Goal: Task Accomplishment & Management: Manage account settings

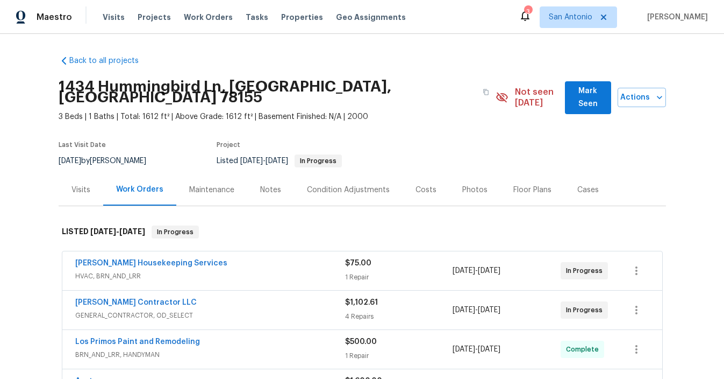
click at [574, 90] on span "Mark Seen" at bounding box center [588, 97] width 29 height 26
click at [263, 184] on div "Notes" at bounding box center [270, 189] width 21 height 11
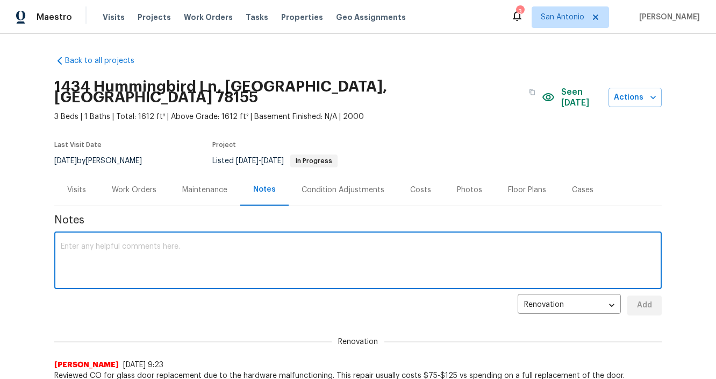
click at [245, 243] on textarea at bounding box center [358, 262] width 595 height 38
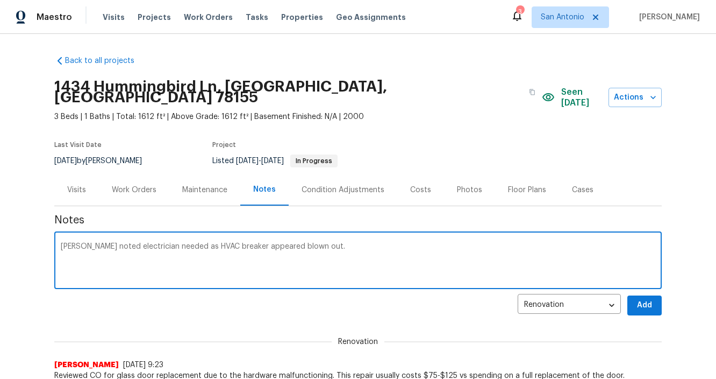
type textarea "Aurelis noted electrician needed as HVAC breaker appeared blown out."
click at [637, 295] on button "Add" at bounding box center [644, 305] width 34 height 20
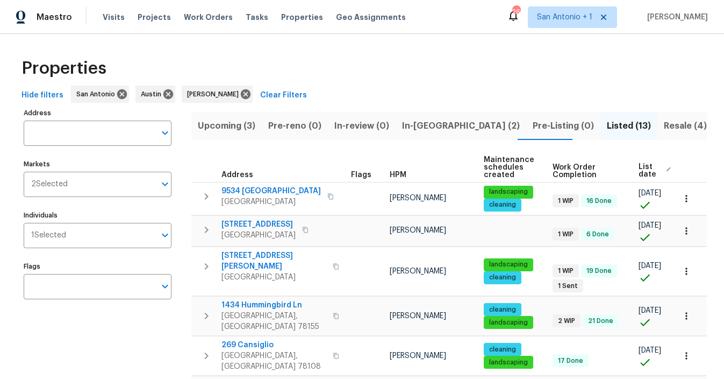
click at [413, 124] on span "In-reno (2)" at bounding box center [461, 125] width 118 height 15
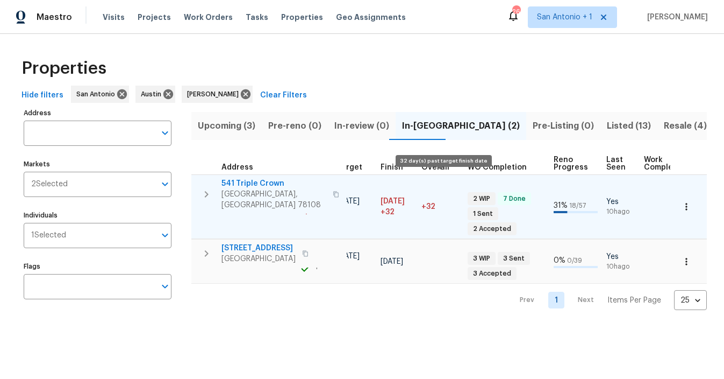
scroll to position [0, 272]
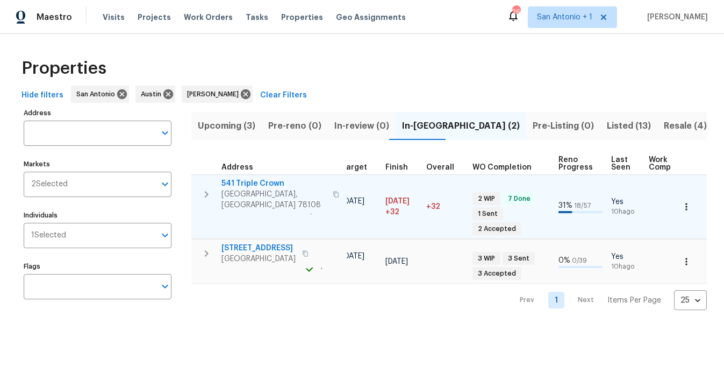
click at [256, 182] on span "541 Triple Crown" at bounding box center [274, 183] width 105 height 11
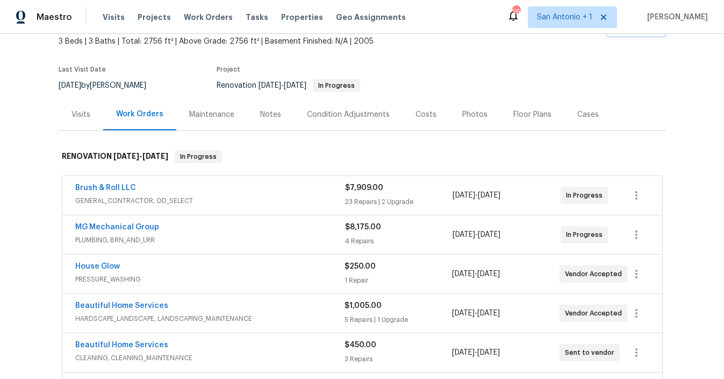
scroll to position [62, 0]
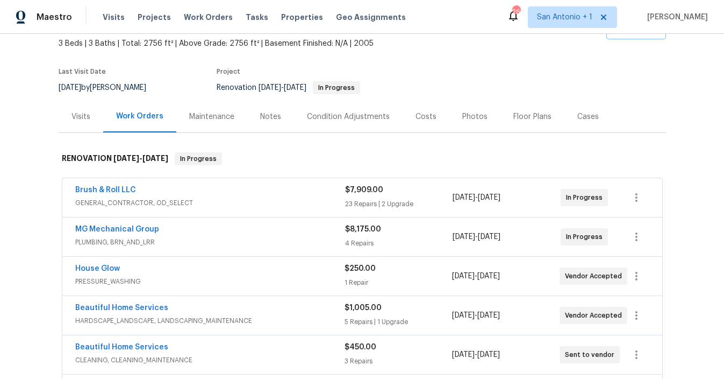
click at [265, 116] on div "Notes" at bounding box center [270, 116] width 21 height 11
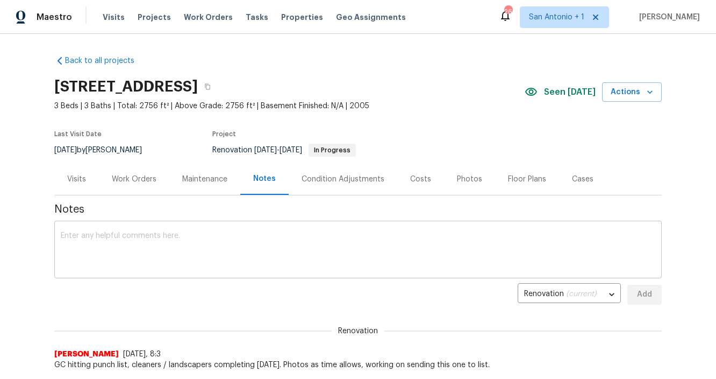
click at [237, 231] on div "x ​" at bounding box center [358, 250] width 608 height 55
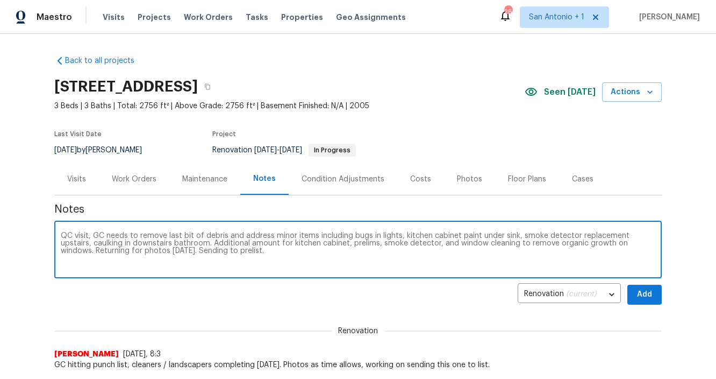
type textarea "QC visit, GC needs to remove last bit of debris and address minor items includi…"
click at [636, 289] on span "Add" at bounding box center [644, 294] width 17 height 13
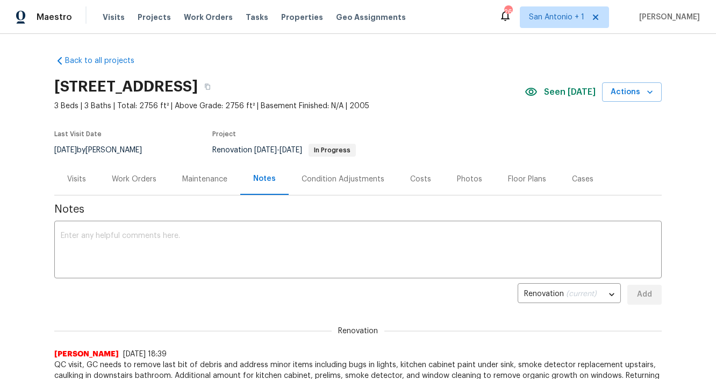
click at [133, 177] on div "Work Orders" at bounding box center [134, 179] width 45 height 11
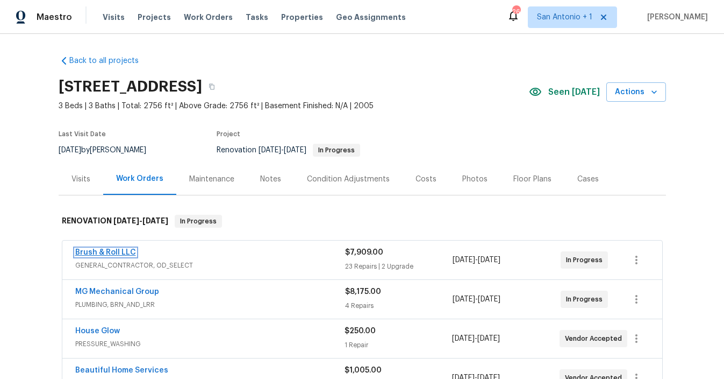
click at [104, 254] on link "Brush & Roll LLC" at bounding box center [105, 252] width 61 height 8
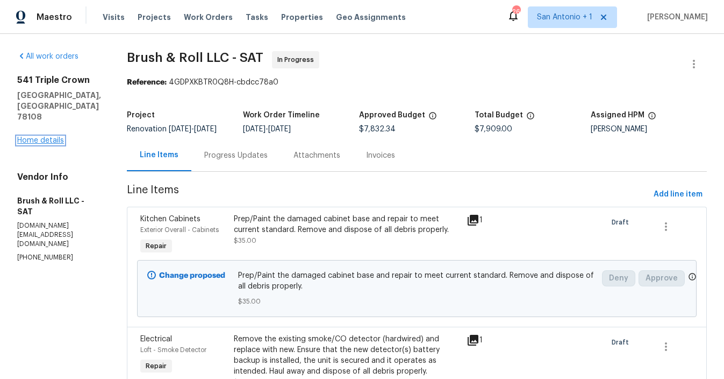
click at [59, 137] on link "Home details" at bounding box center [40, 141] width 47 height 8
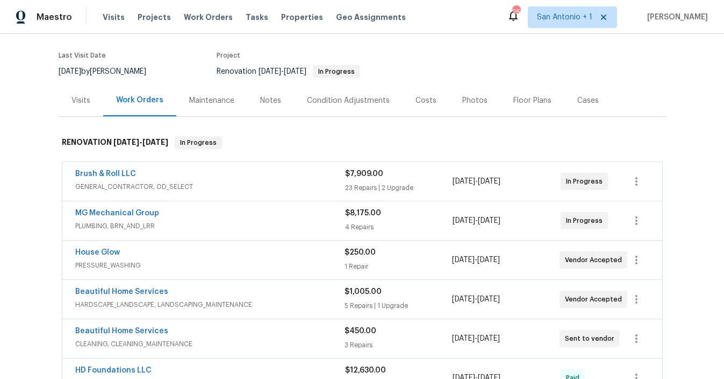
scroll to position [88, 0]
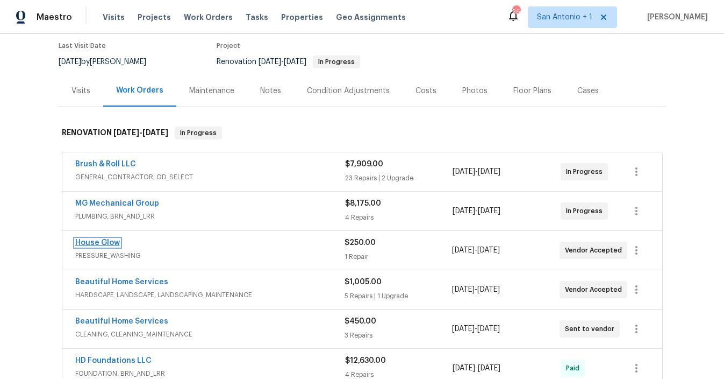
click at [100, 244] on link "House Glow" at bounding box center [97, 243] width 45 height 8
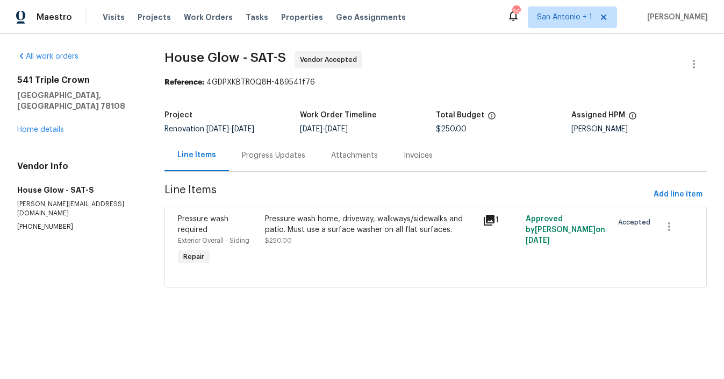
click at [276, 157] on div "Progress Updates" at bounding box center [273, 155] width 63 height 11
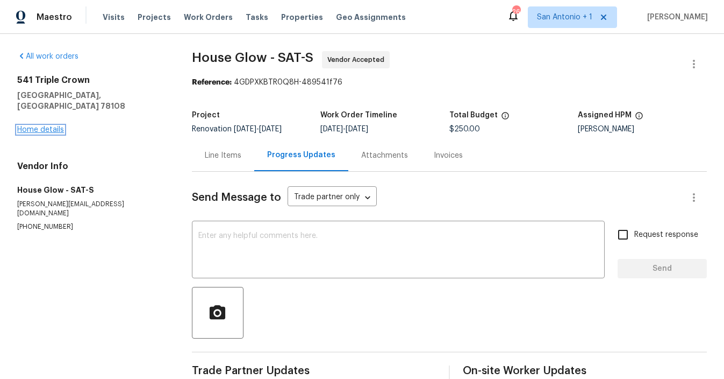
click at [41, 126] on link "Home details" at bounding box center [40, 130] width 47 height 8
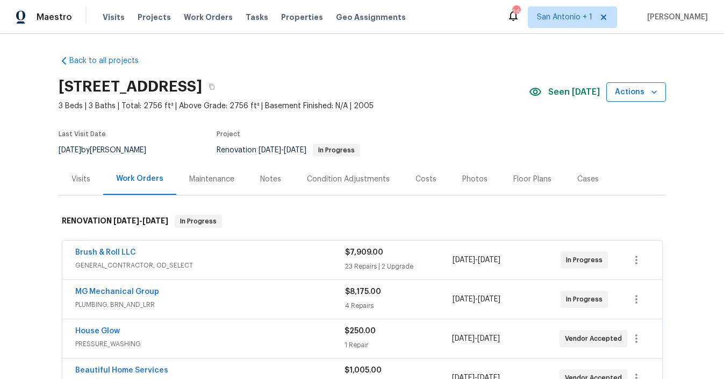
click at [633, 89] on span "Actions" at bounding box center [636, 91] width 42 height 13
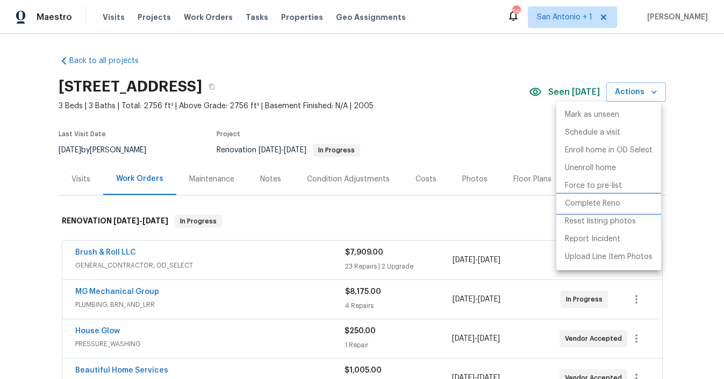
click at [606, 203] on p "Complete Reno" at bounding box center [592, 203] width 55 height 11
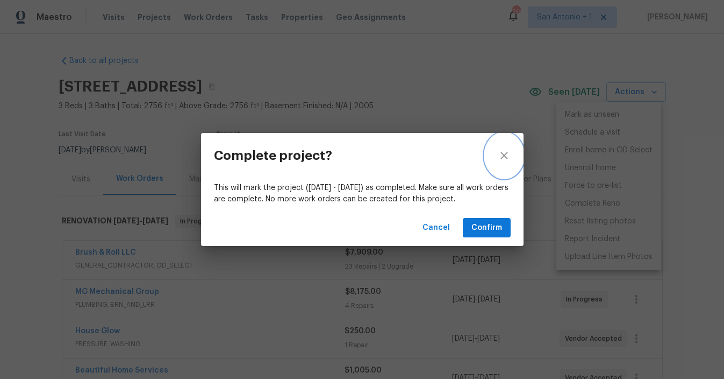
click at [504, 153] on icon "close" at bounding box center [504, 155] width 13 height 13
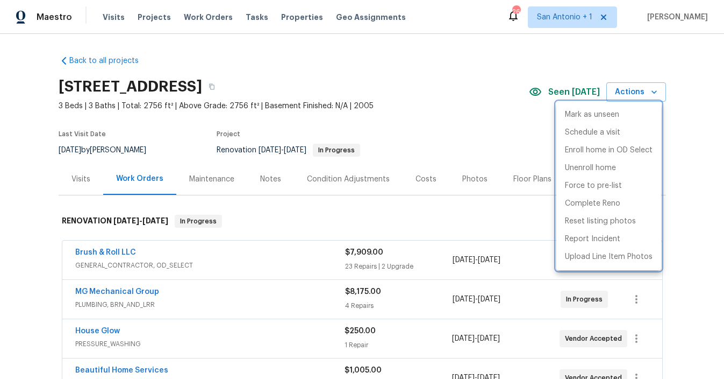
click at [72, 181] on div at bounding box center [362, 189] width 724 height 379
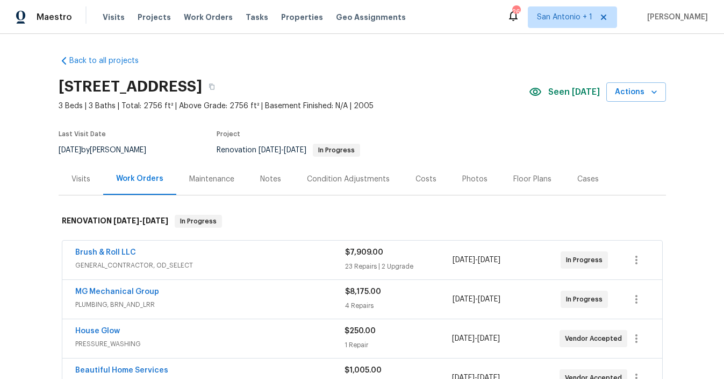
click at [80, 180] on div "Visits" at bounding box center [81, 179] width 19 height 11
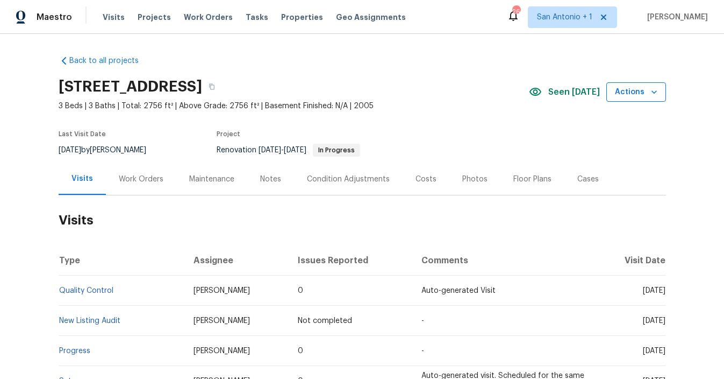
click at [649, 94] on icon "button" at bounding box center [654, 92] width 11 height 11
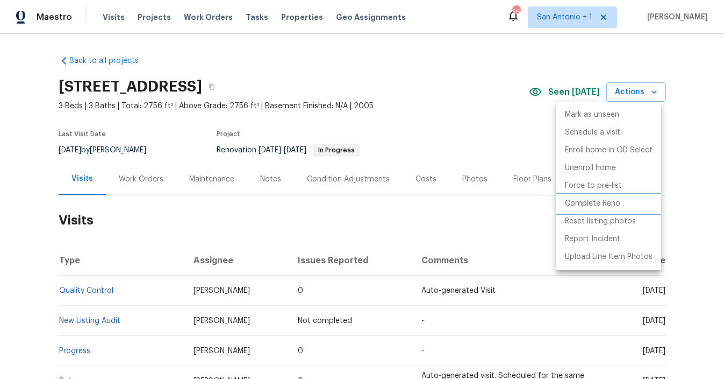
click at [598, 201] on p "Complete Reno" at bounding box center [592, 203] width 55 height 11
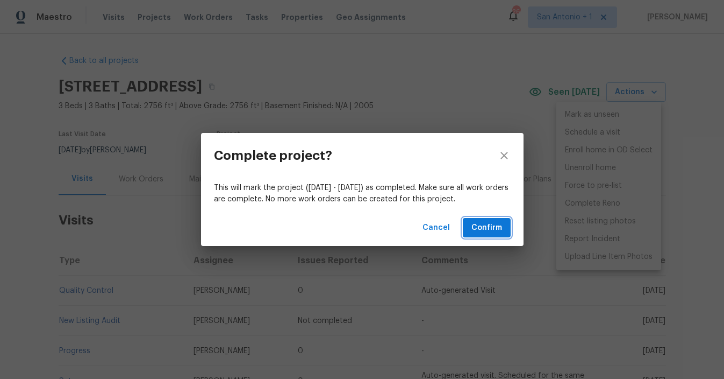
click at [486, 225] on span "Confirm" at bounding box center [487, 227] width 31 height 13
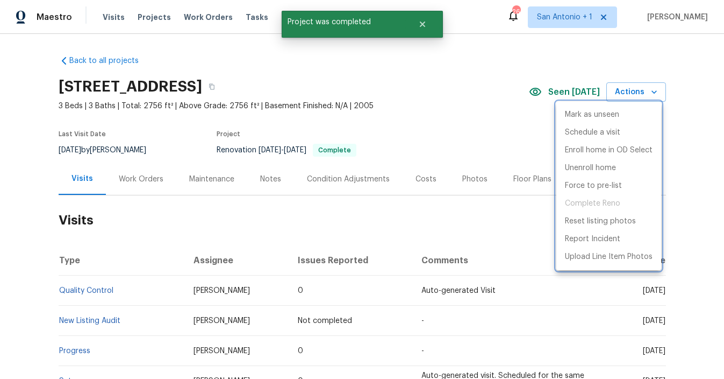
click at [475, 141] on div at bounding box center [362, 189] width 724 height 379
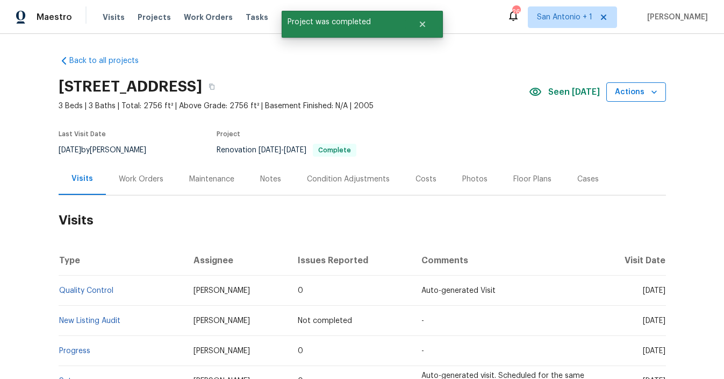
click at [649, 96] on icon "button" at bounding box center [654, 92] width 11 height 11
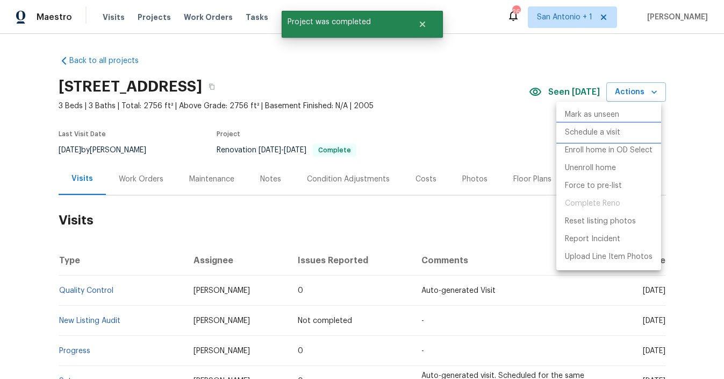
click at [605, 129] on p "Schedule a visit" at bounding box center [592, 132] width 55 height 11
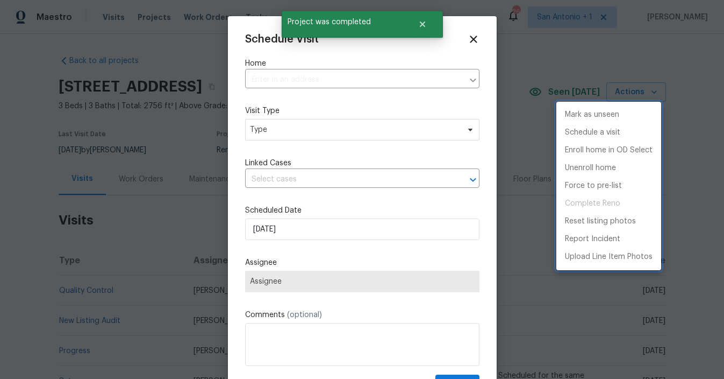
type input "541 Triple Crown, Schertz, TX 78108"
click at [288, 230] on div at bounding box center [362, 189] width 724 height 379
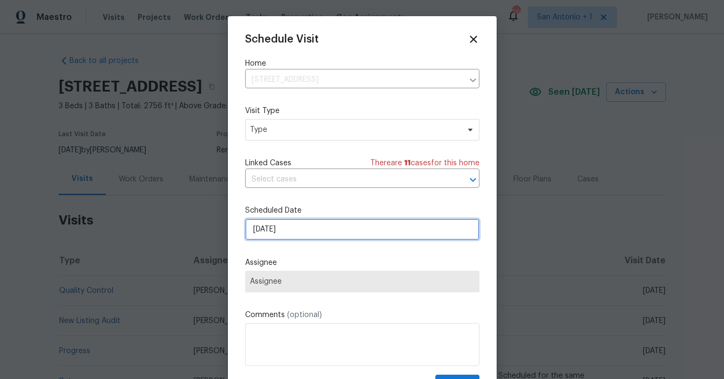
click at [288, 230] on input "[DATE]" at bounding box center [362, 229] width 234 height 22
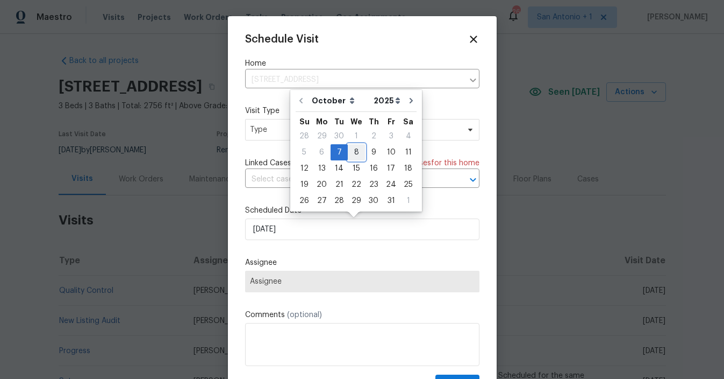
click at [354, 151] on div "8" at bounding box center [356, 152] width 17 height 15
type input "10/8/2025"
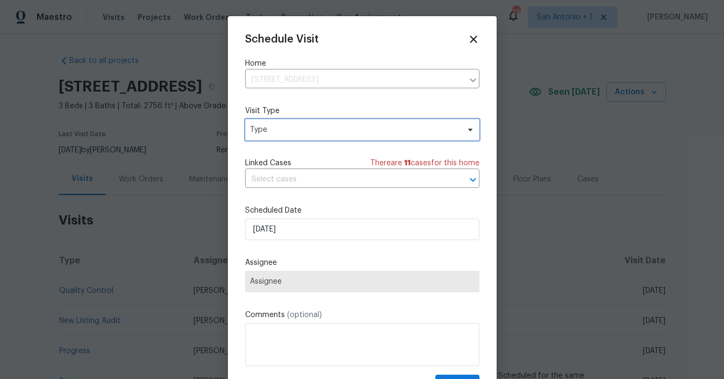
click at [282, 130] on span "Type" at bounding box center [354, 129] width 209 height 11
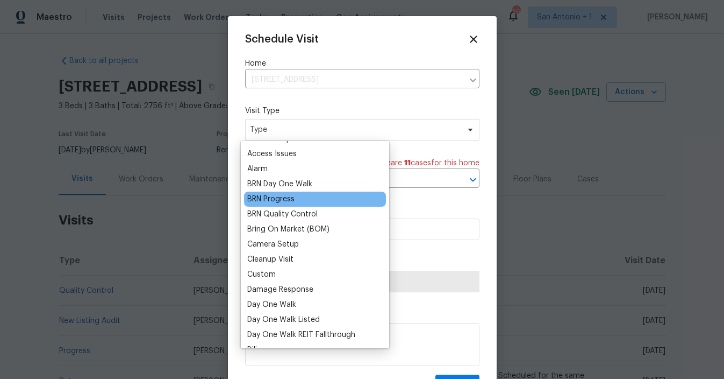
scroll to position [46, 0]
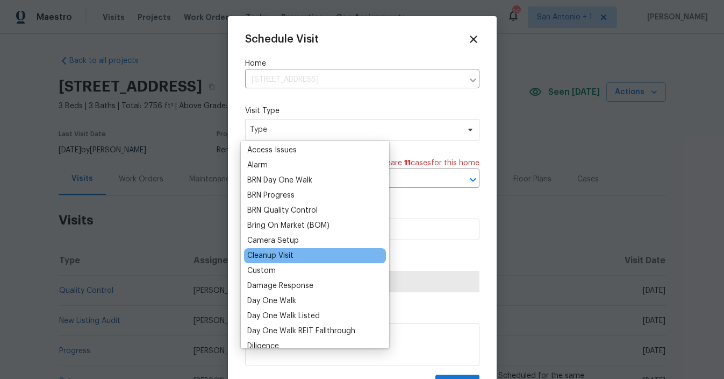
click at [280, 255] on div "Cleanup Visit" at bounding box center [270, 255] width 46 height 11
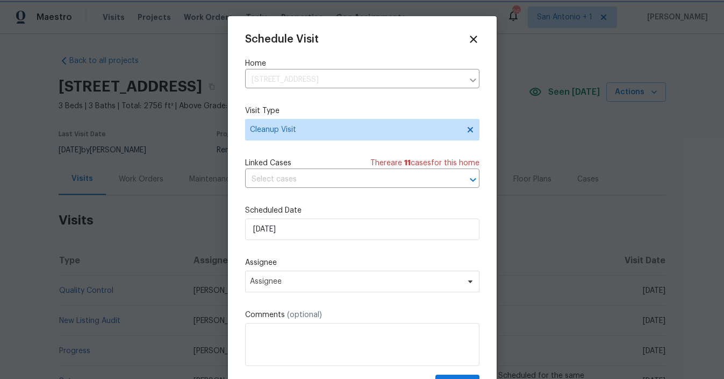
scroll to position [1, 0]
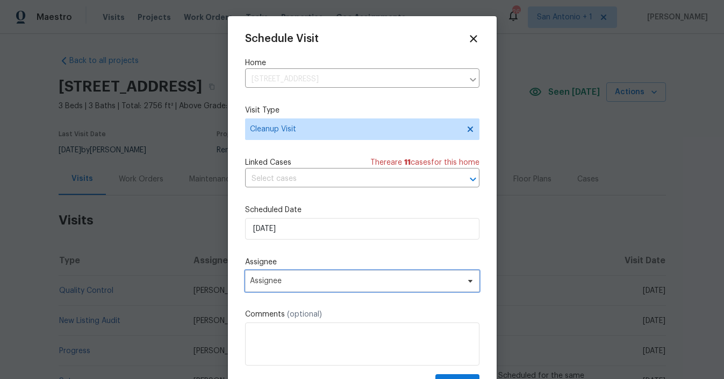
click at [305, 284] on span "Assignee" at bounding box center [355, 280] width 211 height 9
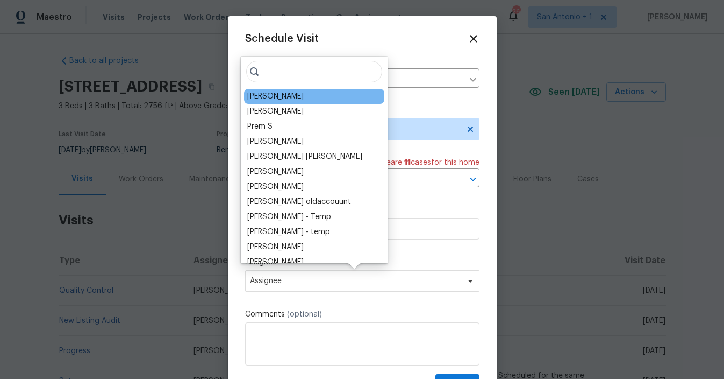
click at [297, 96] on div "[PERSON_NAME]" at bounding box center [314, 96] width 140 height 15
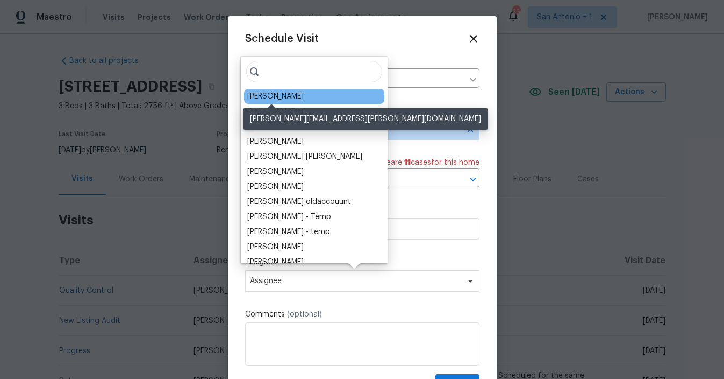
click at [275, 92] on div "[PERSON_NAME]" at bounding box center [275, 96] width 56 height 11
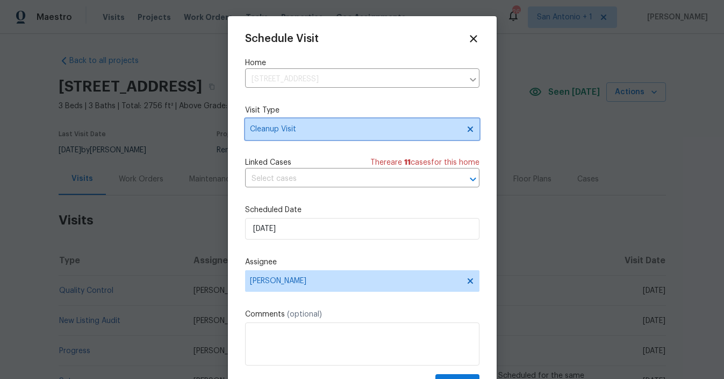
click at [294, 129] on span "Cleanup Visit" at bounding box center [354, 129] width 209 height 11
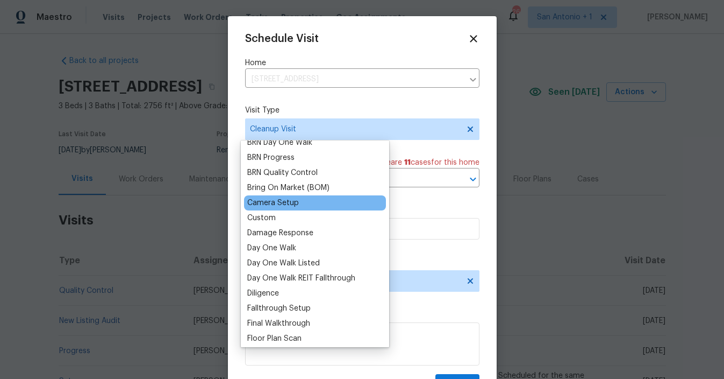
scroll to position [101, 0]
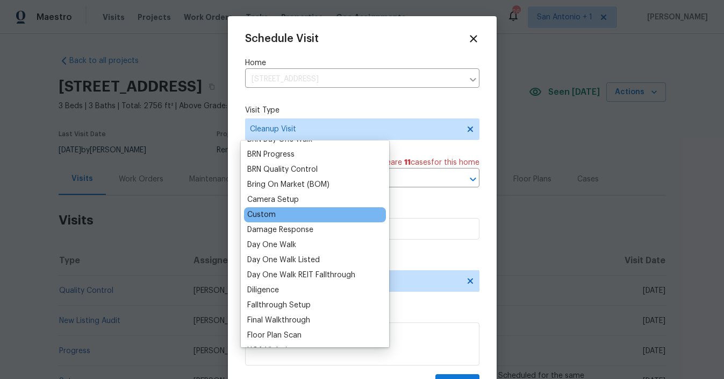
click at [273, 215] on div "Custom" at bounding box center [261, 214] width 28 height 11
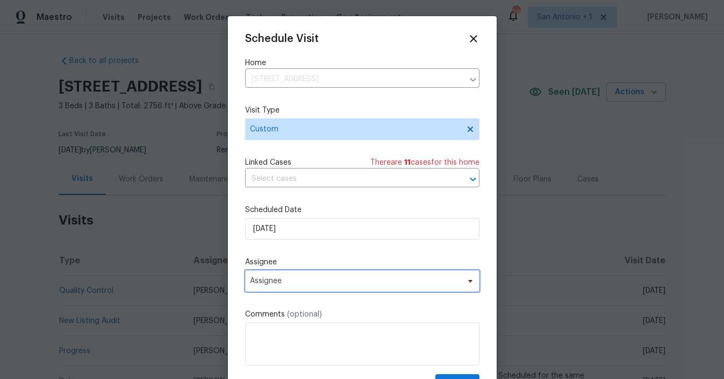
click at [291, 279] on span "Assignee" at bounding box center [355, 280] width 211 height 9
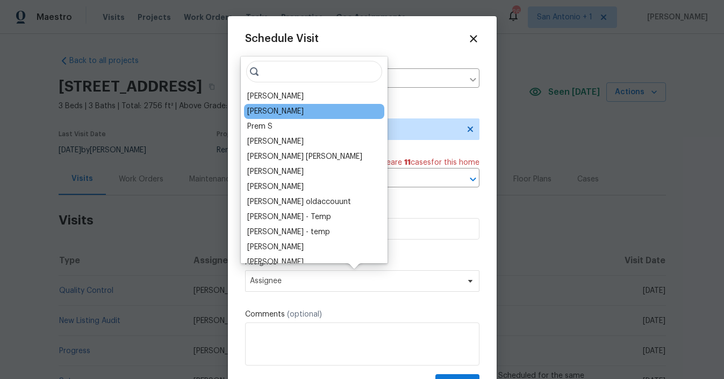
click at [301, 104] on div "Vigneshwaran B" at bounding box center [314, 111] width 140 height 15
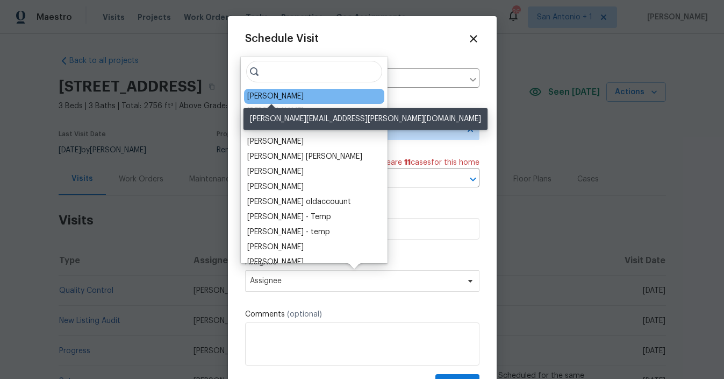
click at [293, 94] on div "[PERSON_NAME]" at bounding box center [275, 96] width 56 height 11
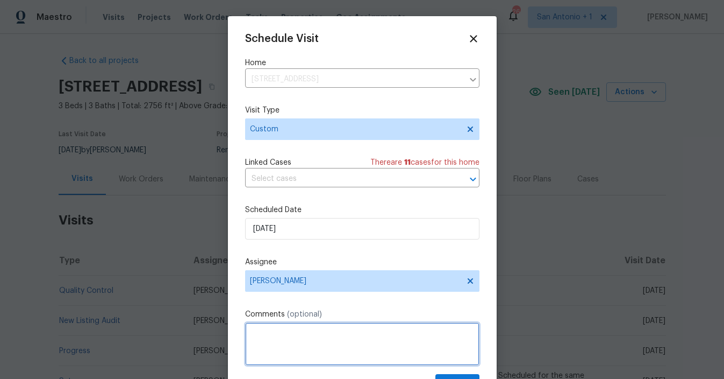
click at [281, 334] on textarea at bounding box center [362, 343] width 234 height 43
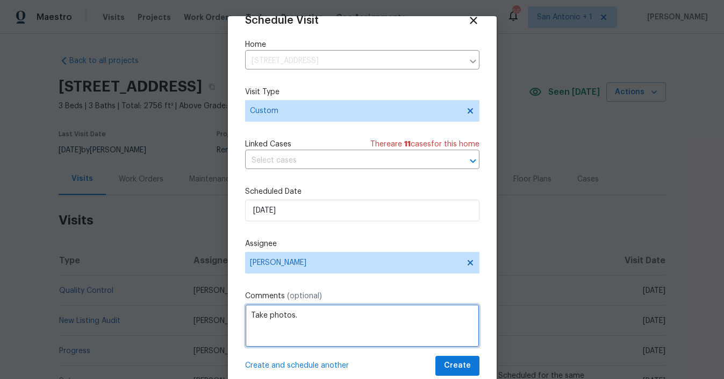
type textarea "Take photos."
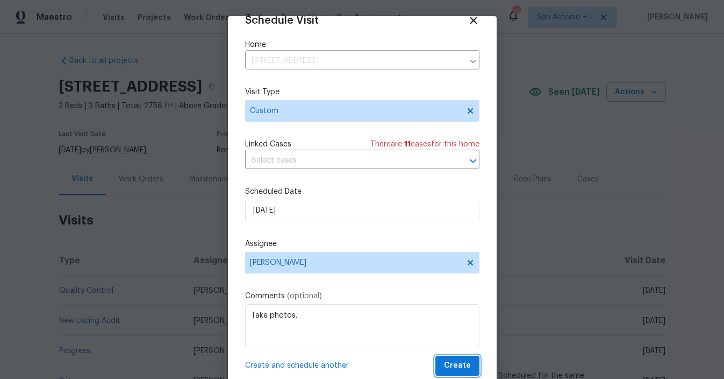
click at [451, 370] on span "Create" at bounding box center [457, 365] width 27 height 13
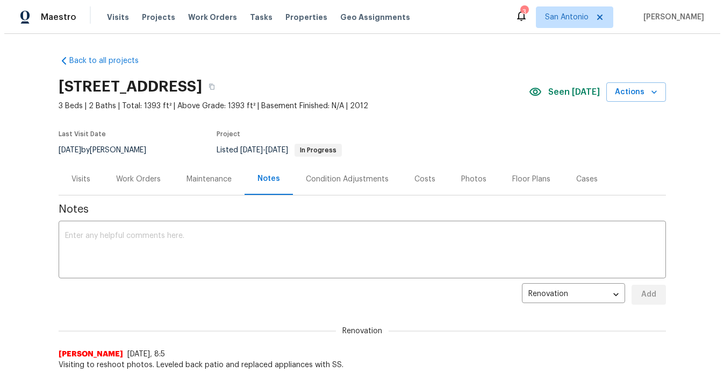
scroll to position [22, 0]
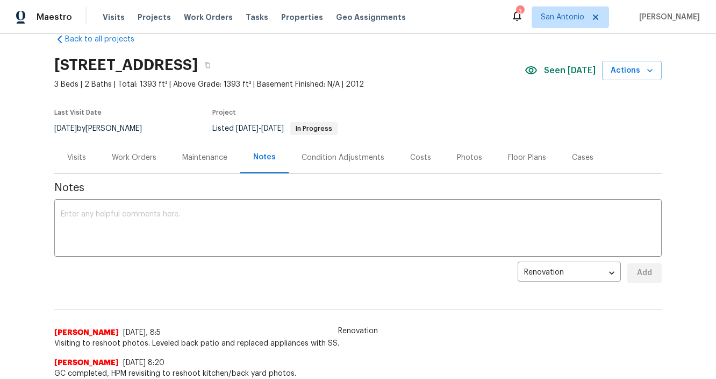
click at [457, 156] on div "Photos" at bounding box center [469, 157] width 25 height 11
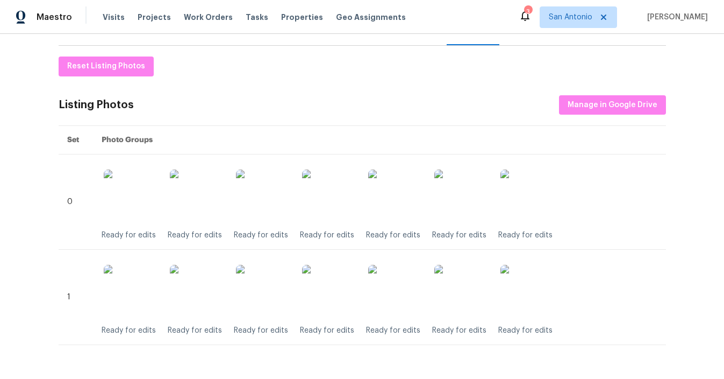
scroll to position [188, 0]
